Goal: Transaction & Acquisition: Purchase product/service

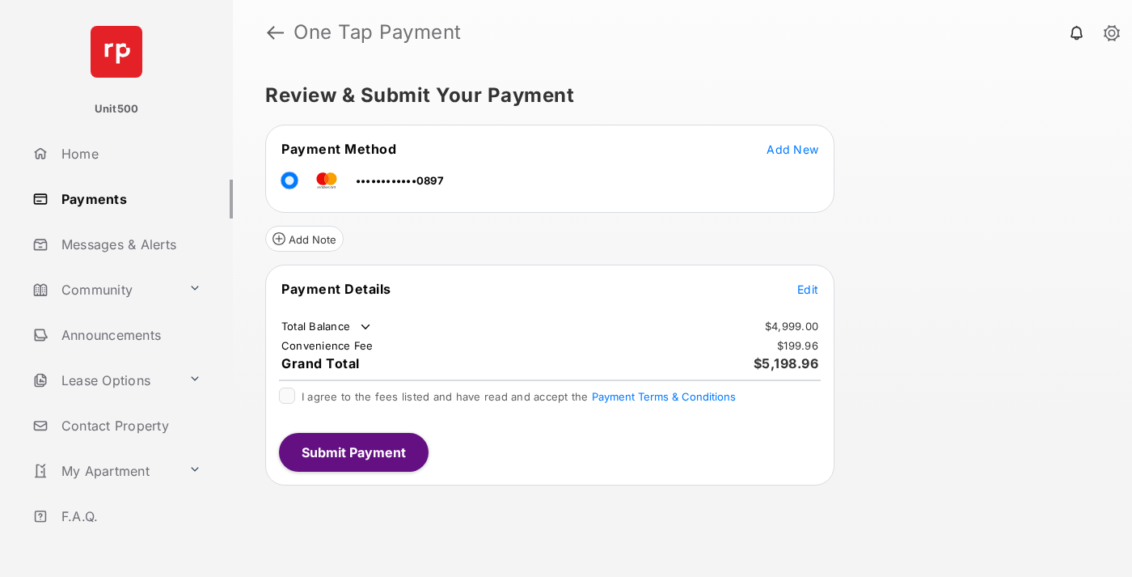
click at [808, 289] on span "Edit" at bounding box center [808, 289] width 21 height 14
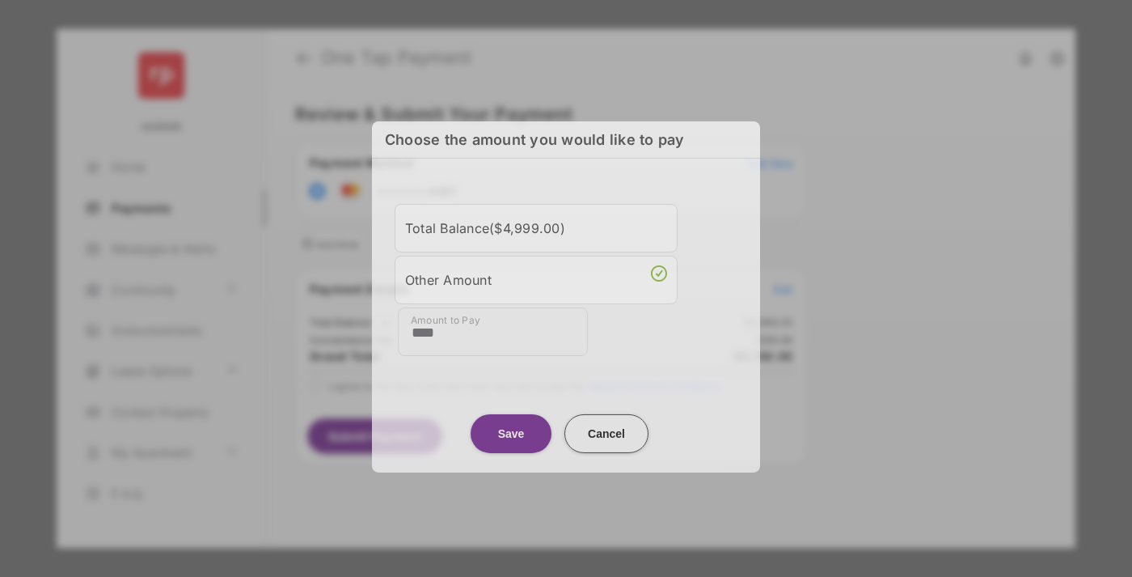
type input "****"
click at [511, 433] on button "Save" at bounding box center [511, 432] width 81 height 39
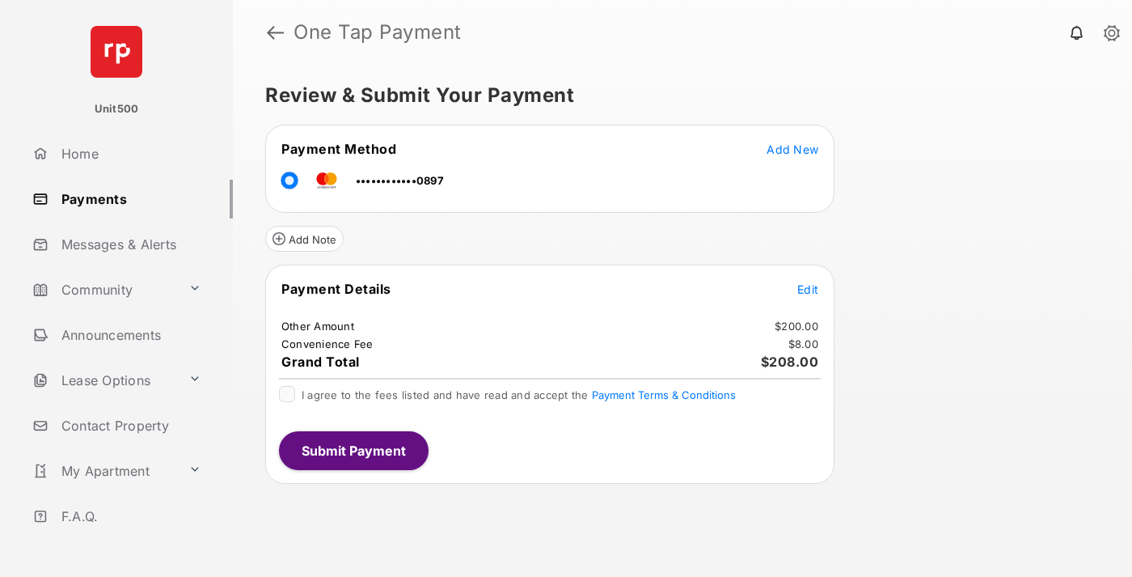
click at [808, 289] on span "Edit" at bounding box center [808, 289] width 21 height 14
click at [353, 450] on button "Submit Payment" at bounding box center [354, 450] width 150 height 39
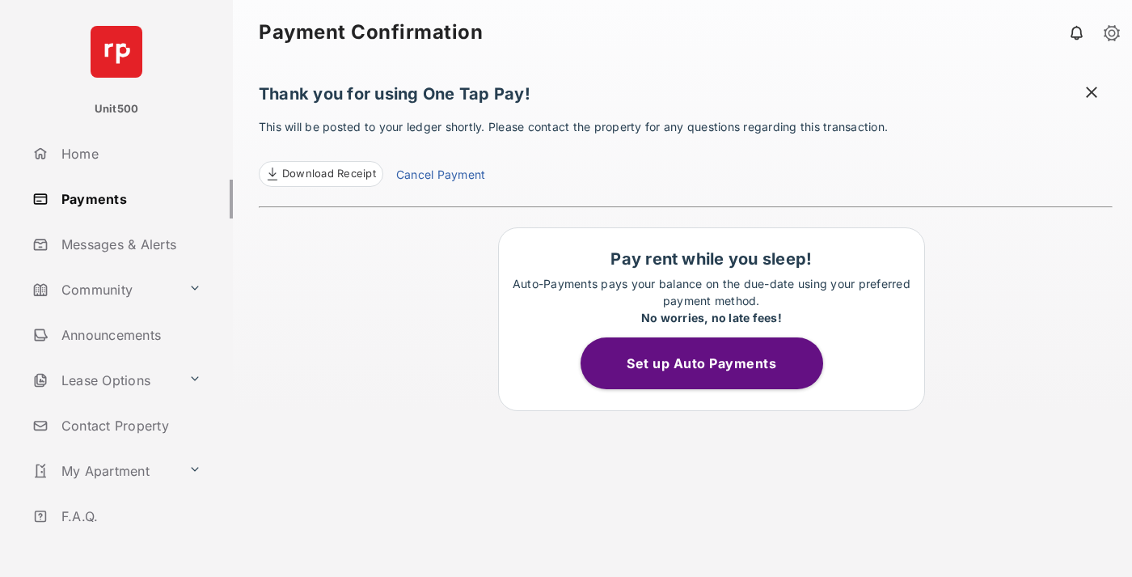
click at [320, 174] on span "Download Receipt" at bounding box center [329, 174] width 94 height 16
click at [1092, 94] on span at bounding box center [1092, 94] width 16 height 20
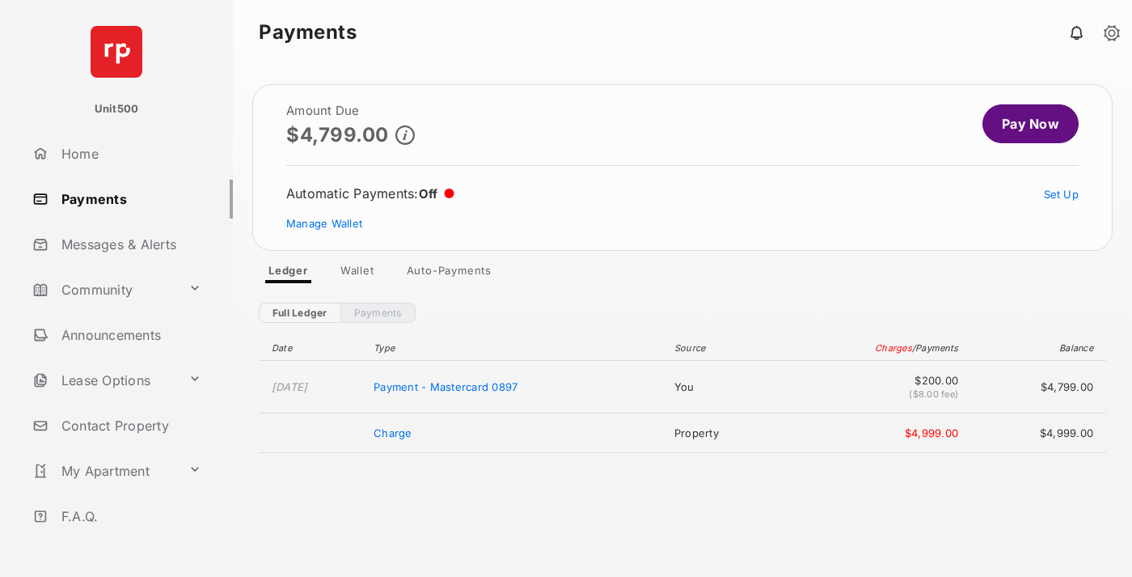
click at [324, 223] on link "Manage Wallet" at bounding box center [324, 223] width 76 height 13
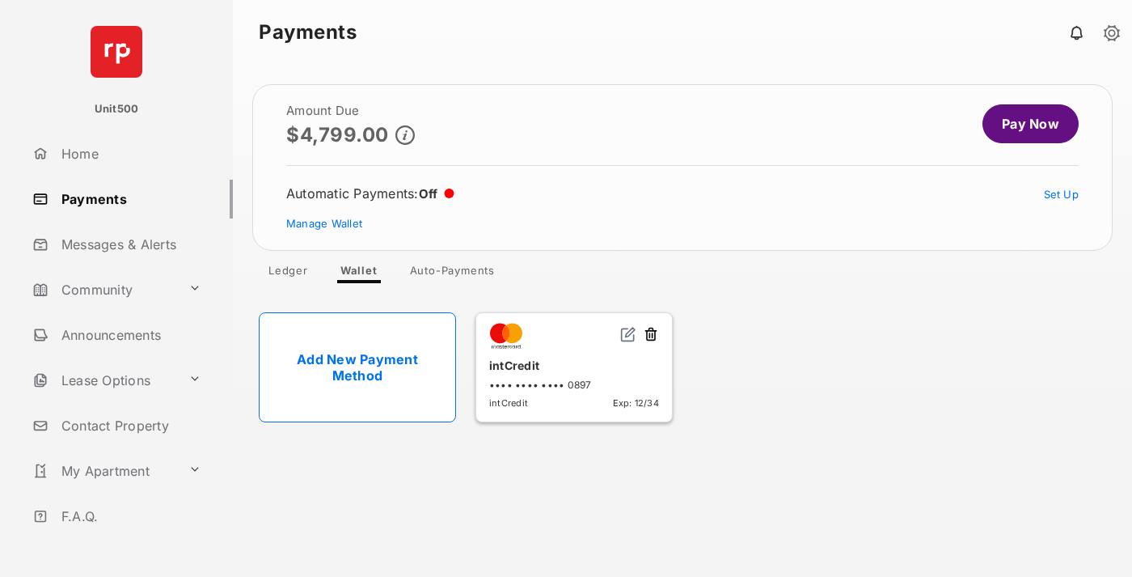
click at [651, 335] on button at bounding box center [651, 335] width 16 height 19
